Goal: Information Seeking & Learning: Learn about a topic

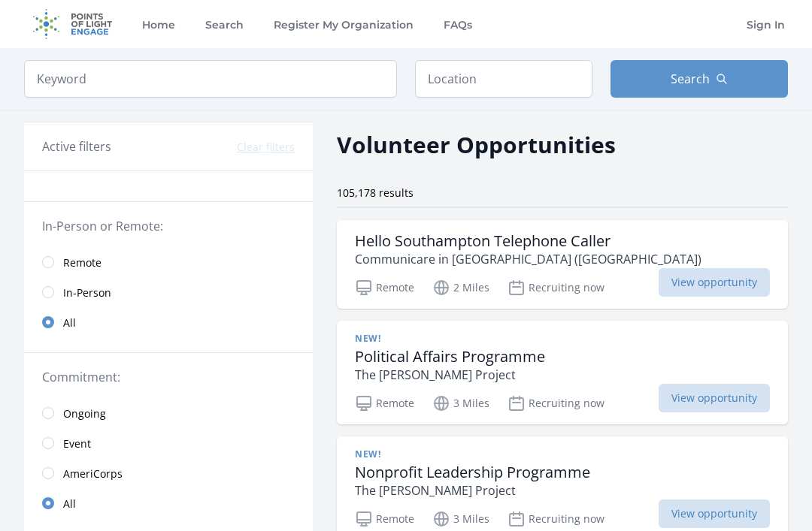
click at [50, 264] on input "radio" at bounding box center [48, 262] width 12 height 12
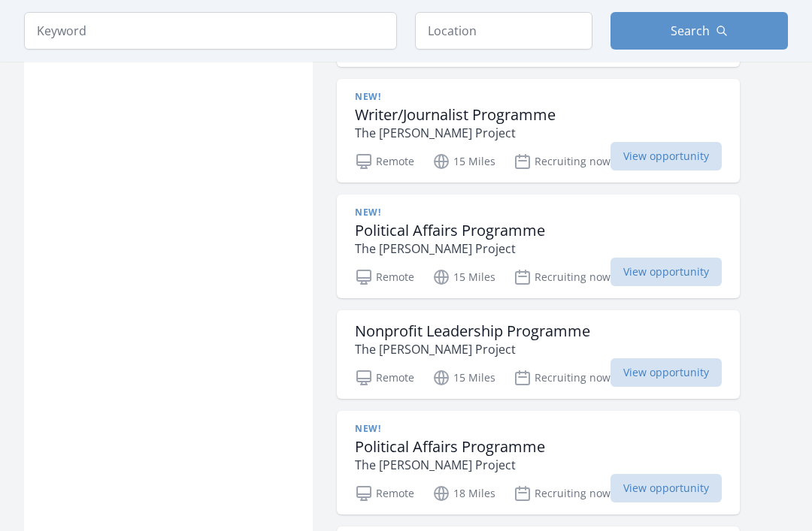
scroll to position [1153, 0]
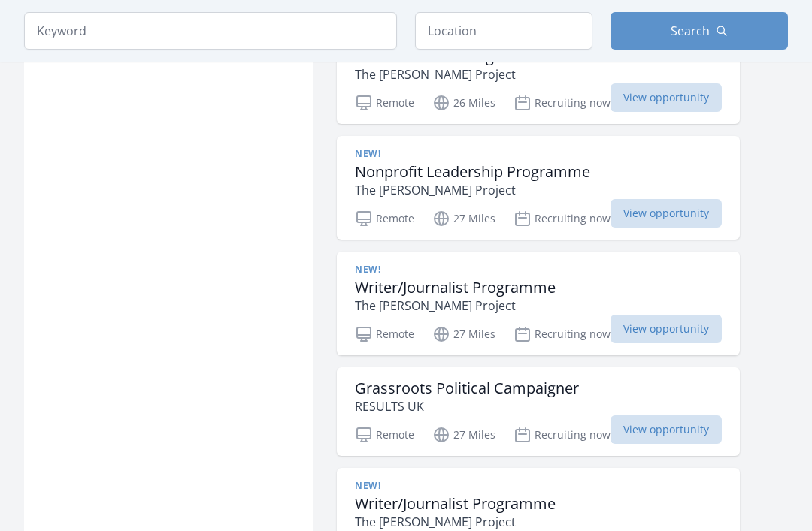
scroll to position [1773, 0]
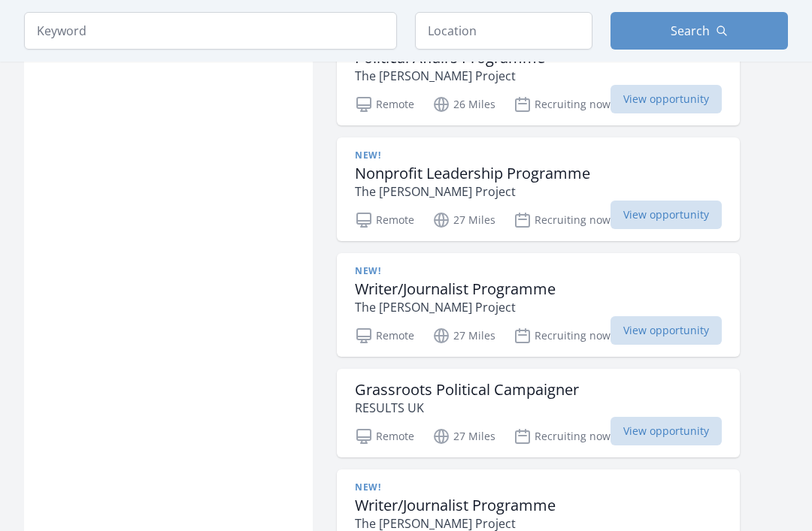
click at [651, 207] on span "View opportunity" at bounding box center [665, 215] width 111 height 29
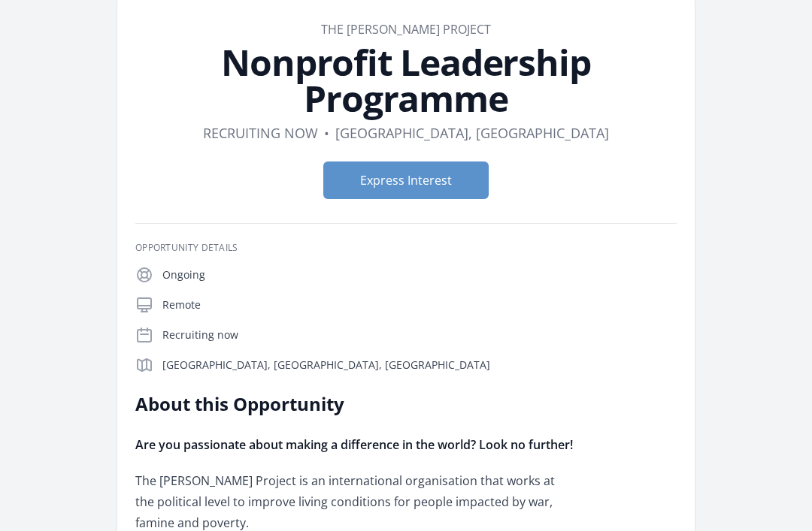
scroll to position [39, 0]
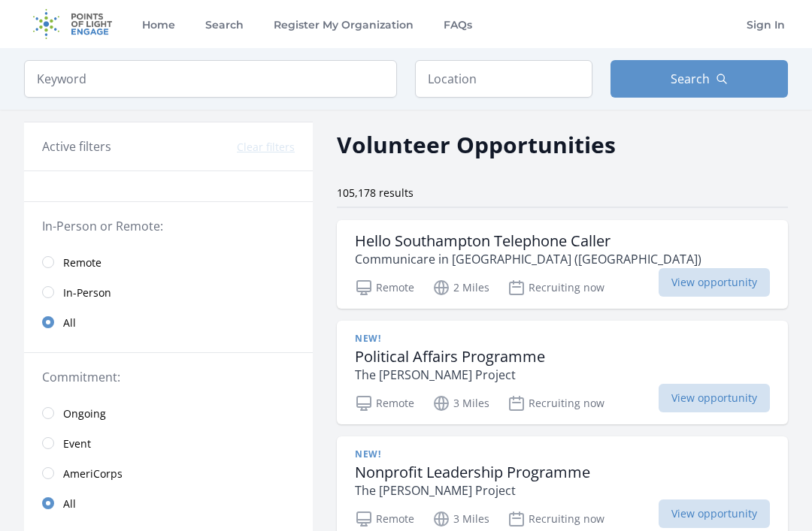
click at [51, 265] on input "radio" at bounding box center [48, 262] width 12 height 12
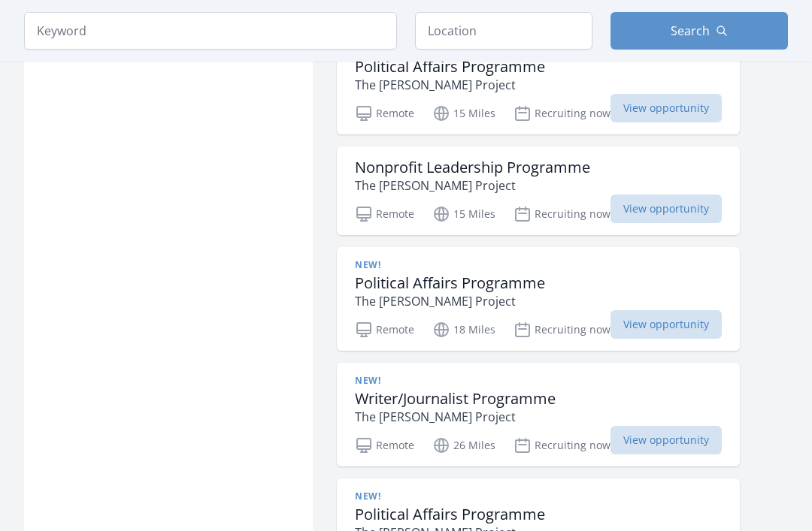
scroll to position [1316, 0]
click at [566, 169] on h3 "Nonprofit Leadership Programme" at bounding box center [472, 168] width 235 height 18
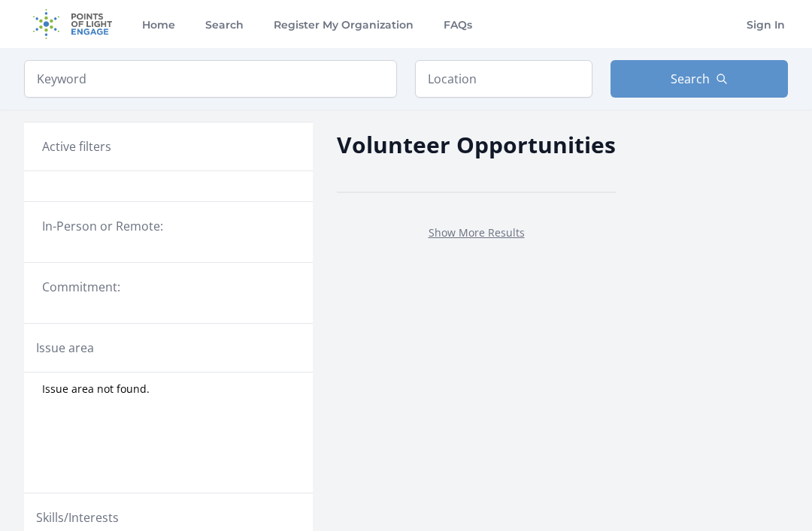
scroll to position [561, 0]
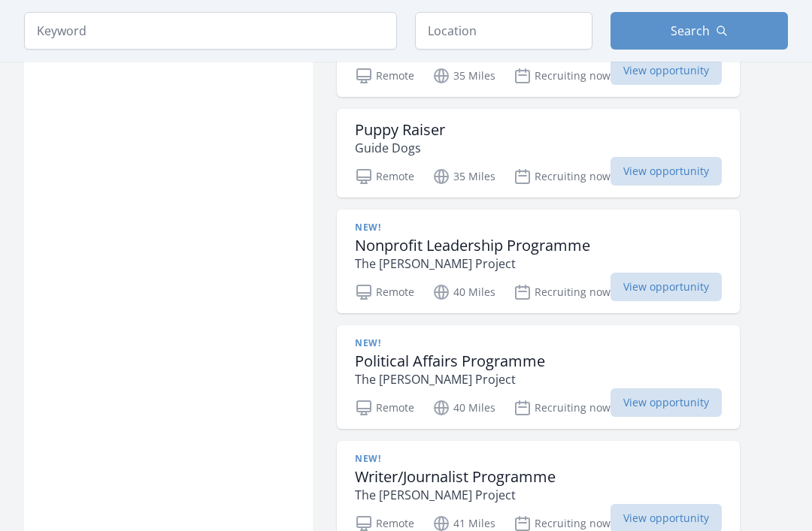
scroll to position [2462, 0]
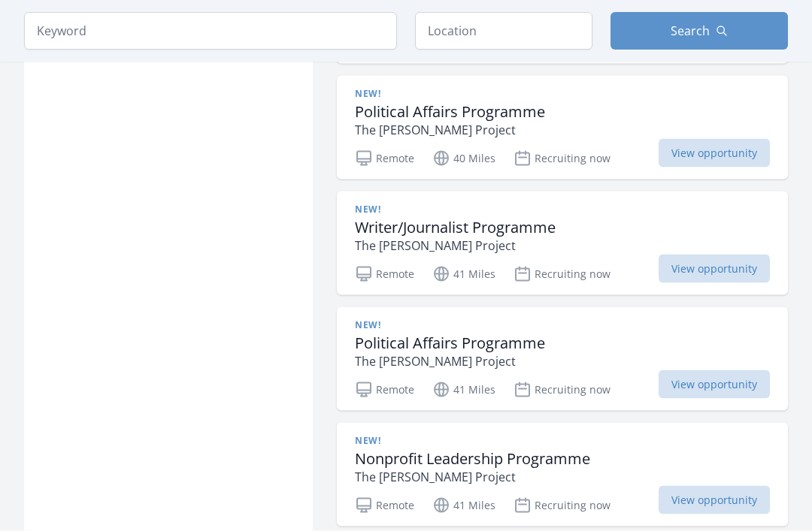
scroll to position [2656, 0]
